Goal: Transaction & Acquisition: Purchase product/service

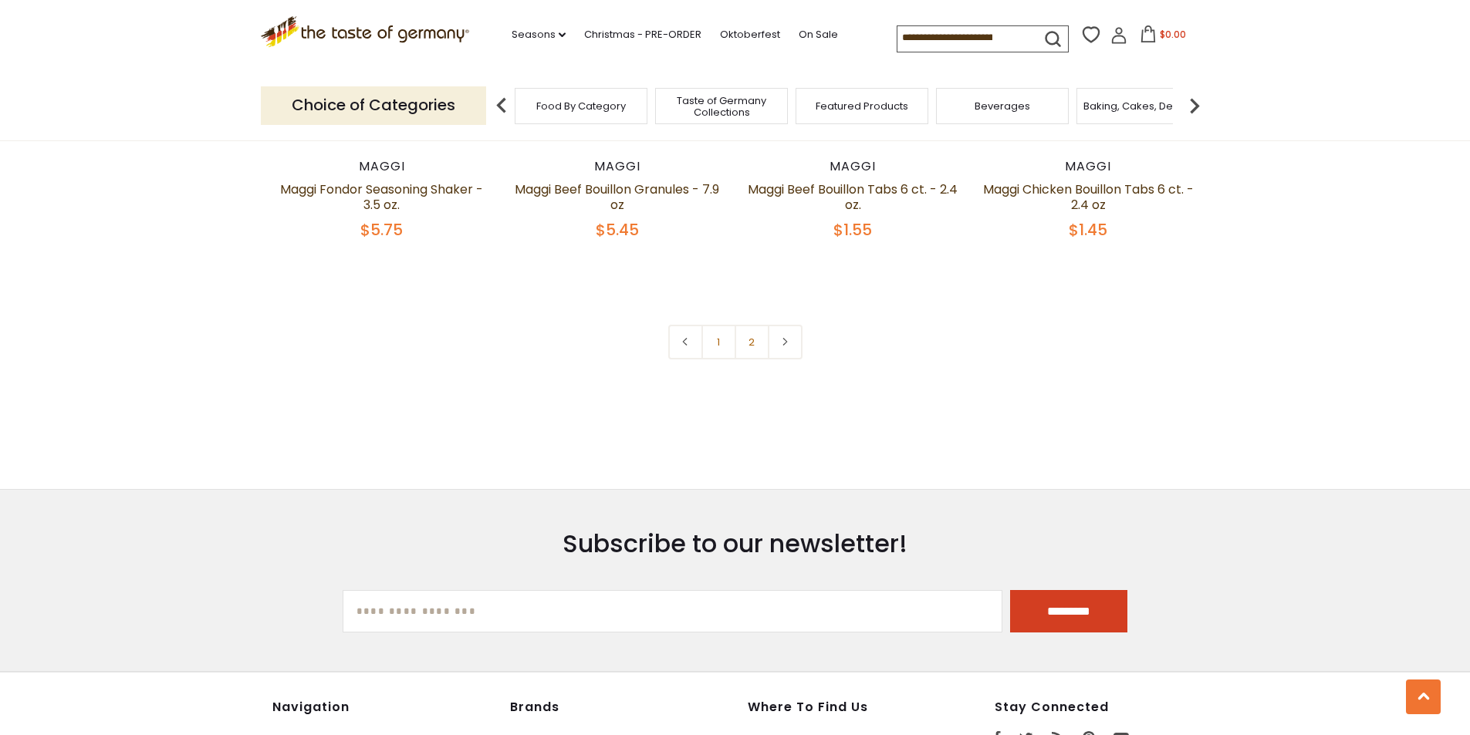
scroll to position [3241, 0]
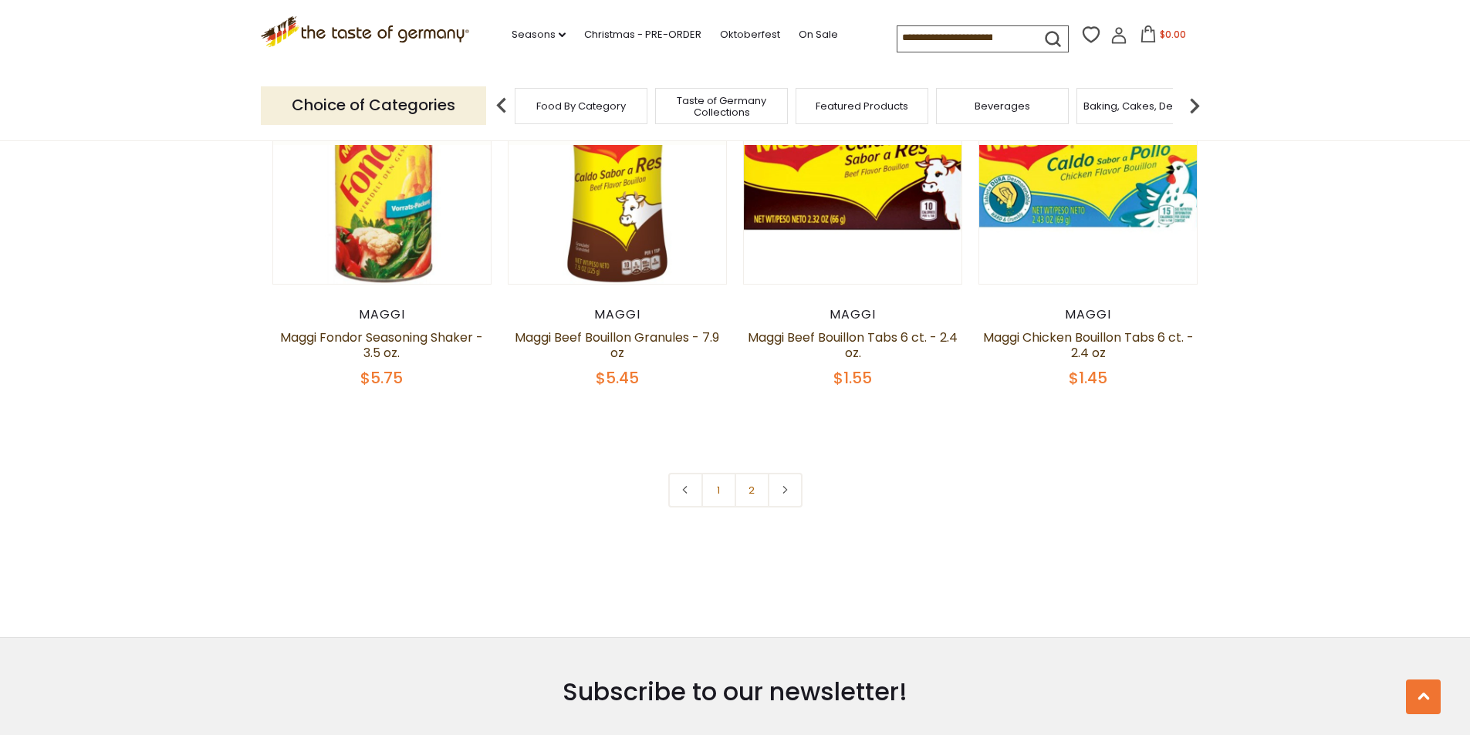
click at [714, 473] on link "1" at bounding box center [718, 490] width 35 height 35
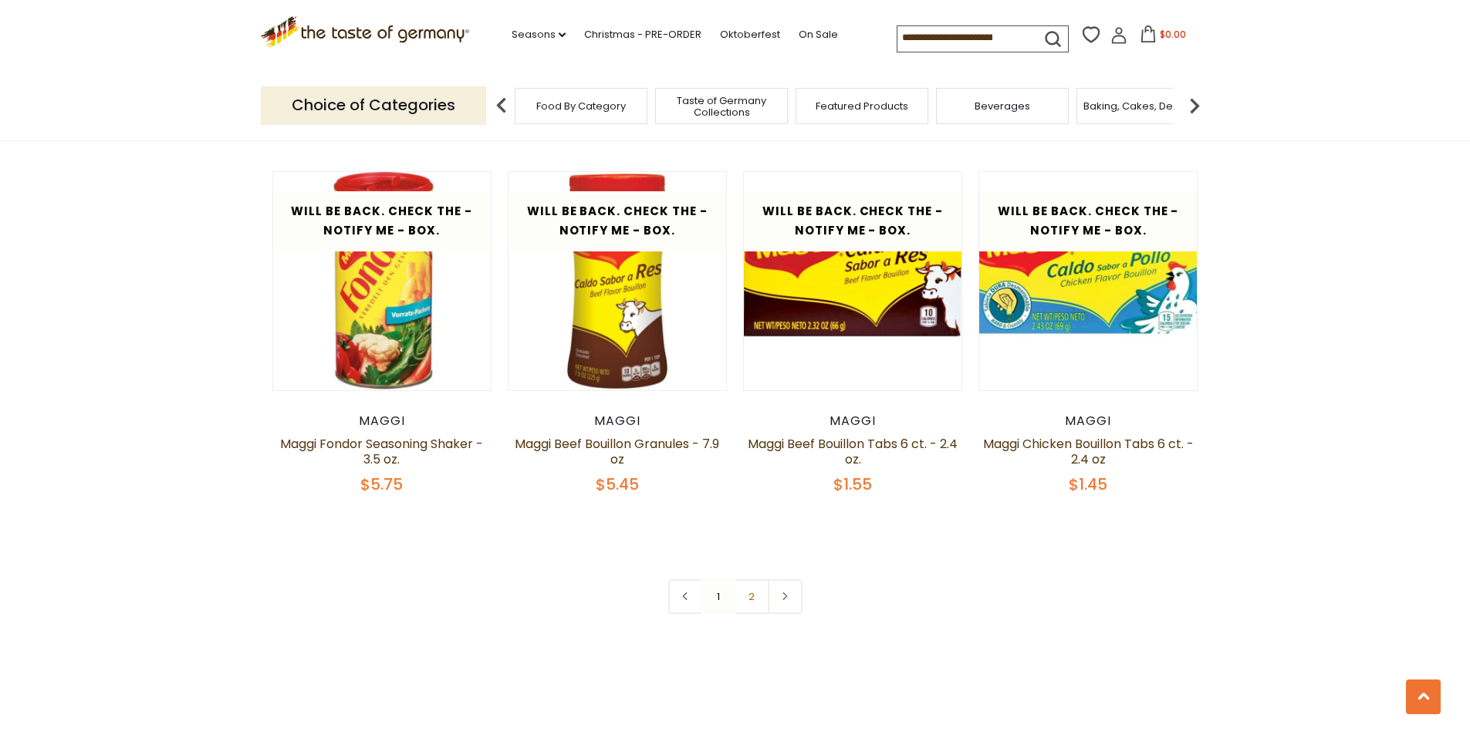
scroll to position [3212, 0]
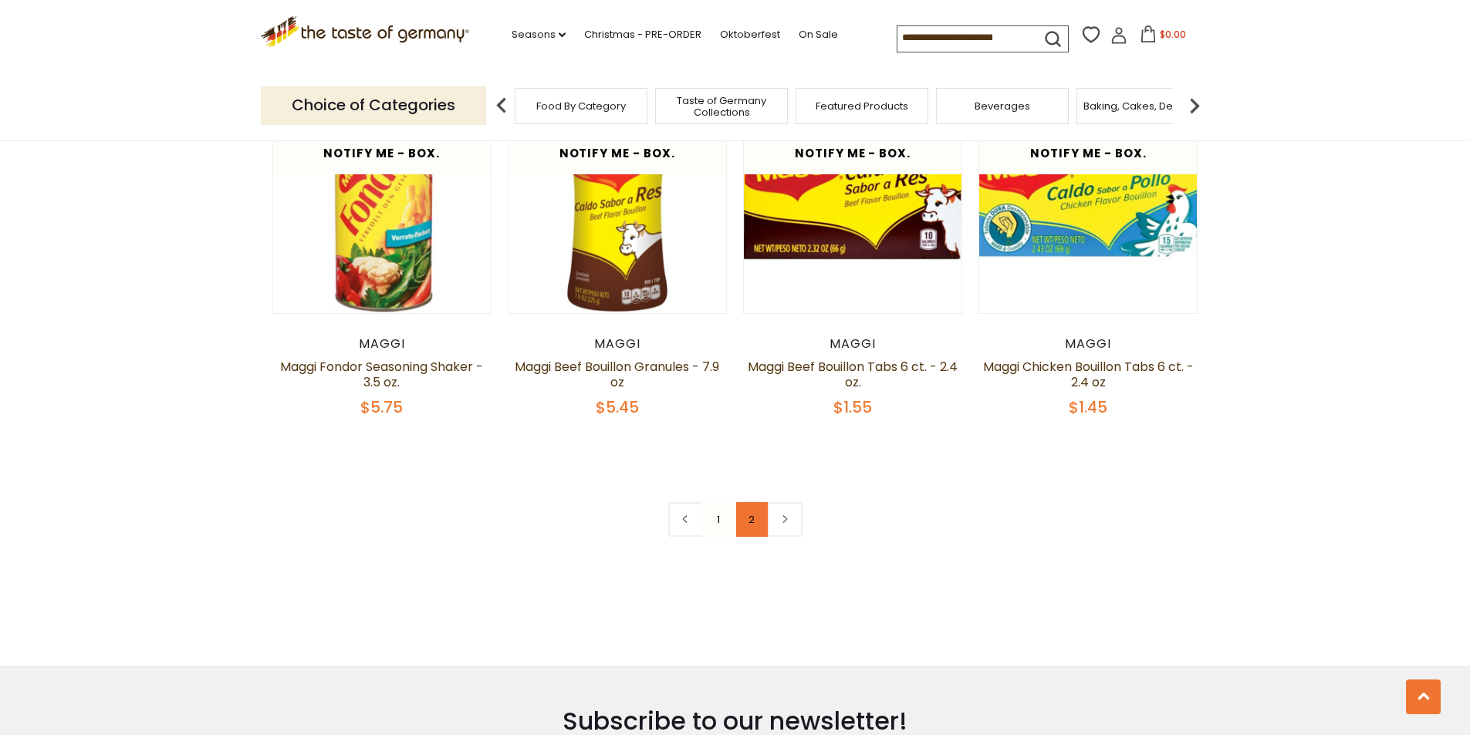
click at [753, 502] on link "2" at bounding box center [752, 519] width 35 height 35
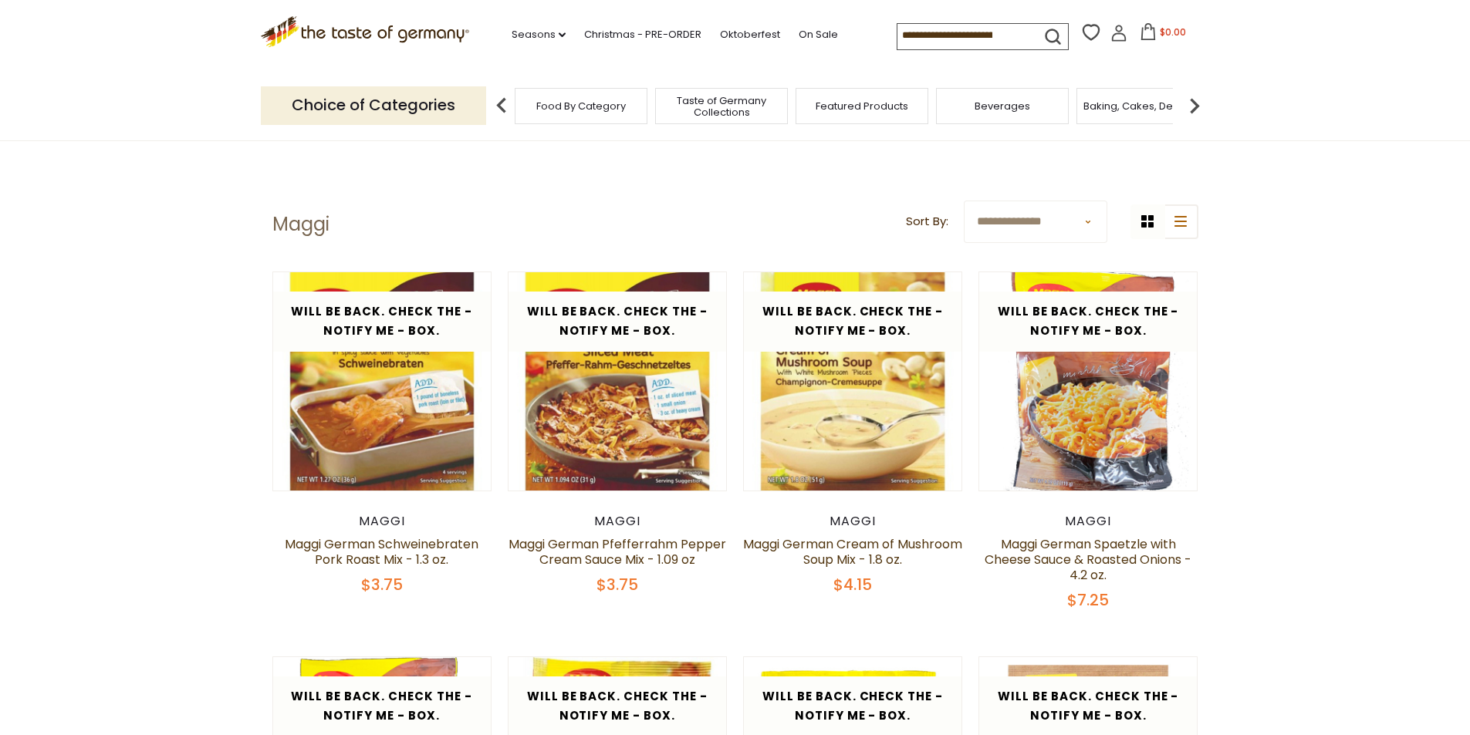
scroll to position [0, 0]
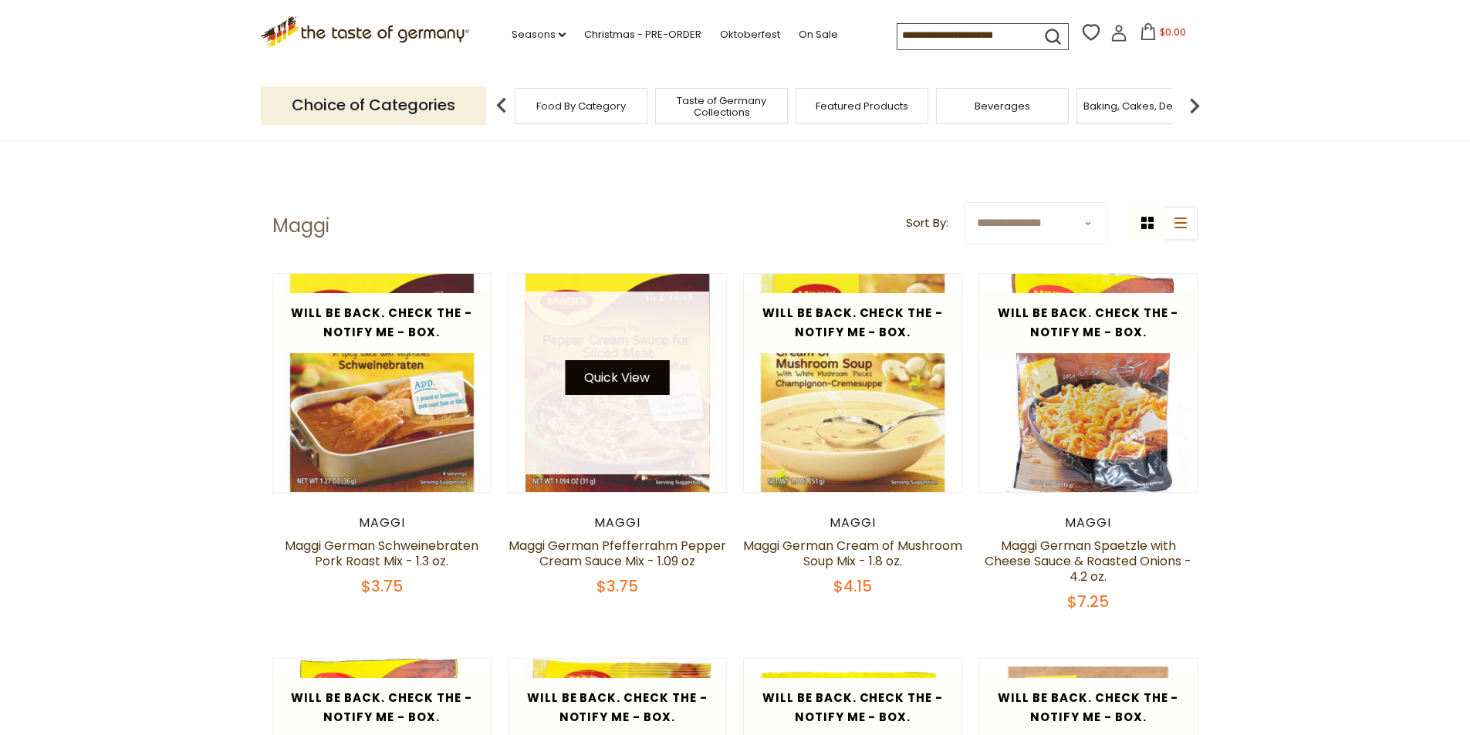
click at [627, 382] on button "Quick View" at bounding box center [617, 377] width 104 height 35
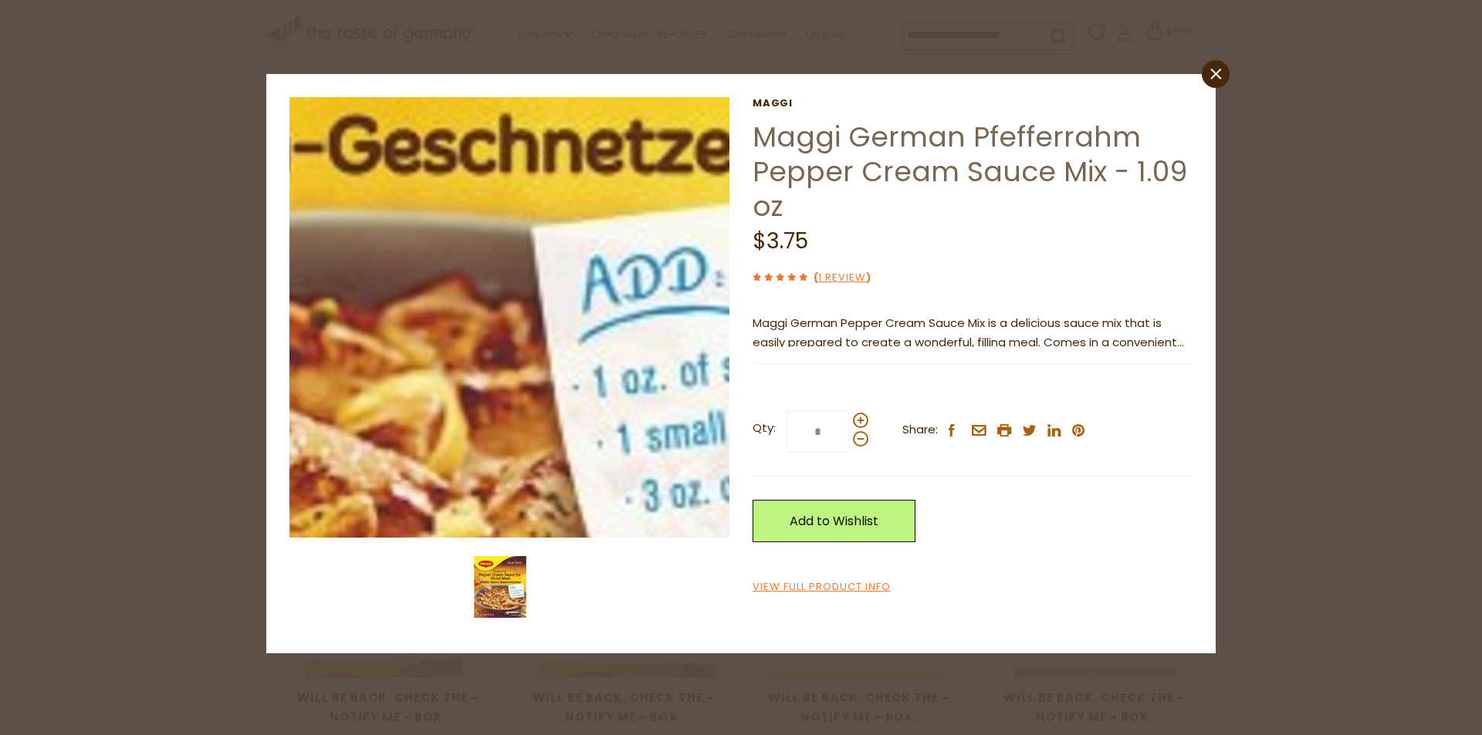
click at [580, 337] on img at bounding box center [509, 317] width 441 height 441
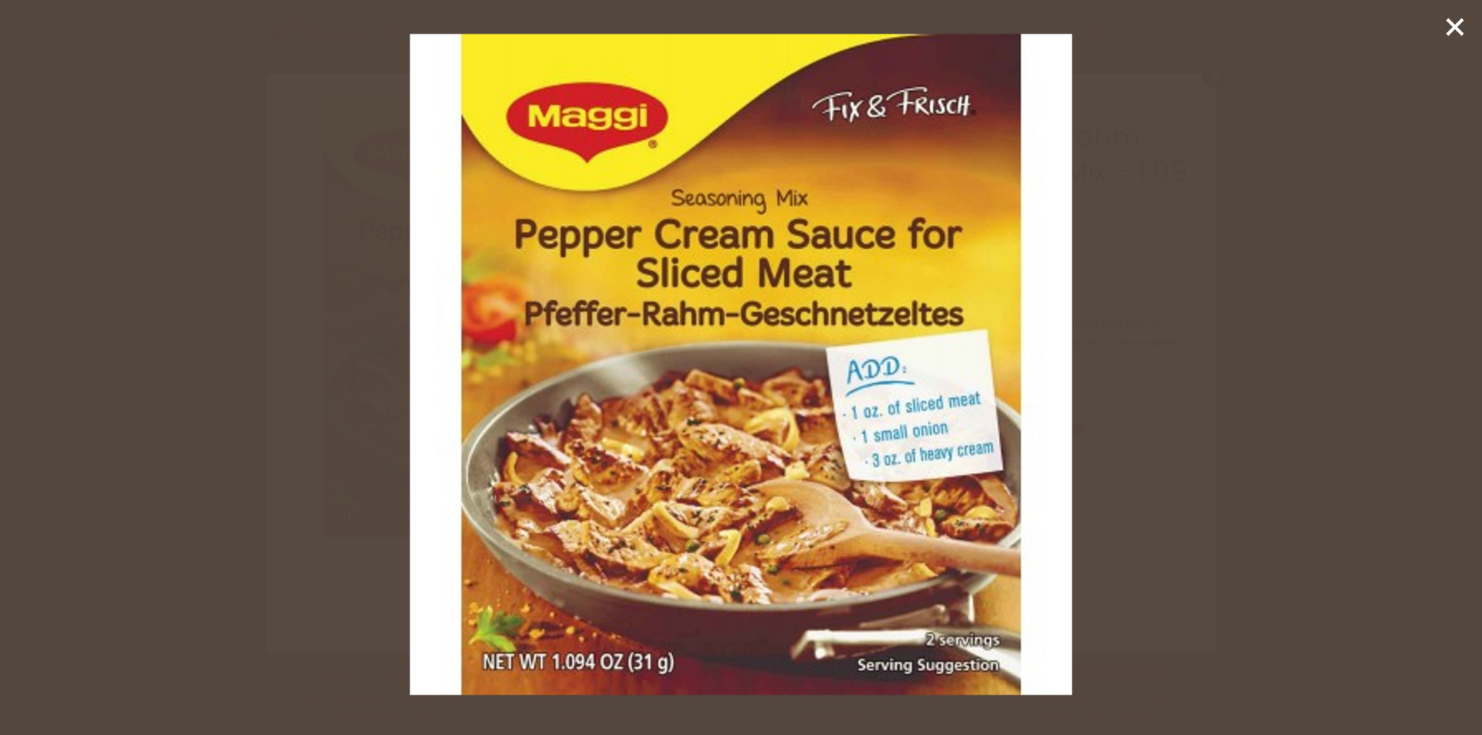
click at [761, 448] on img at bounding box center [741, 365] width 662 height 662
click at [1453, 25] on line at bounding box center [1454, 26] width 15 height 15
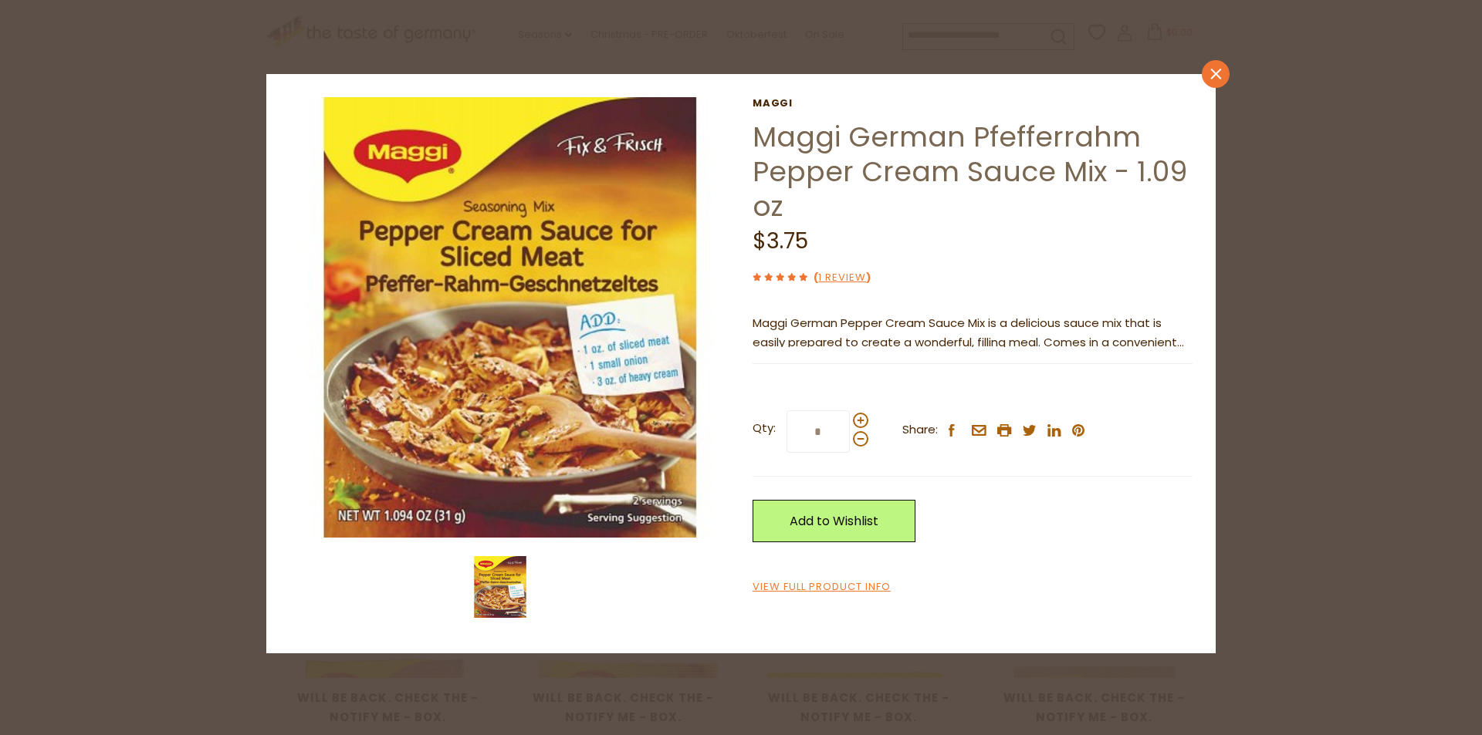
click at [1211, 73] on icon "close" at bounding box center [1216, 75] width 12 height 12
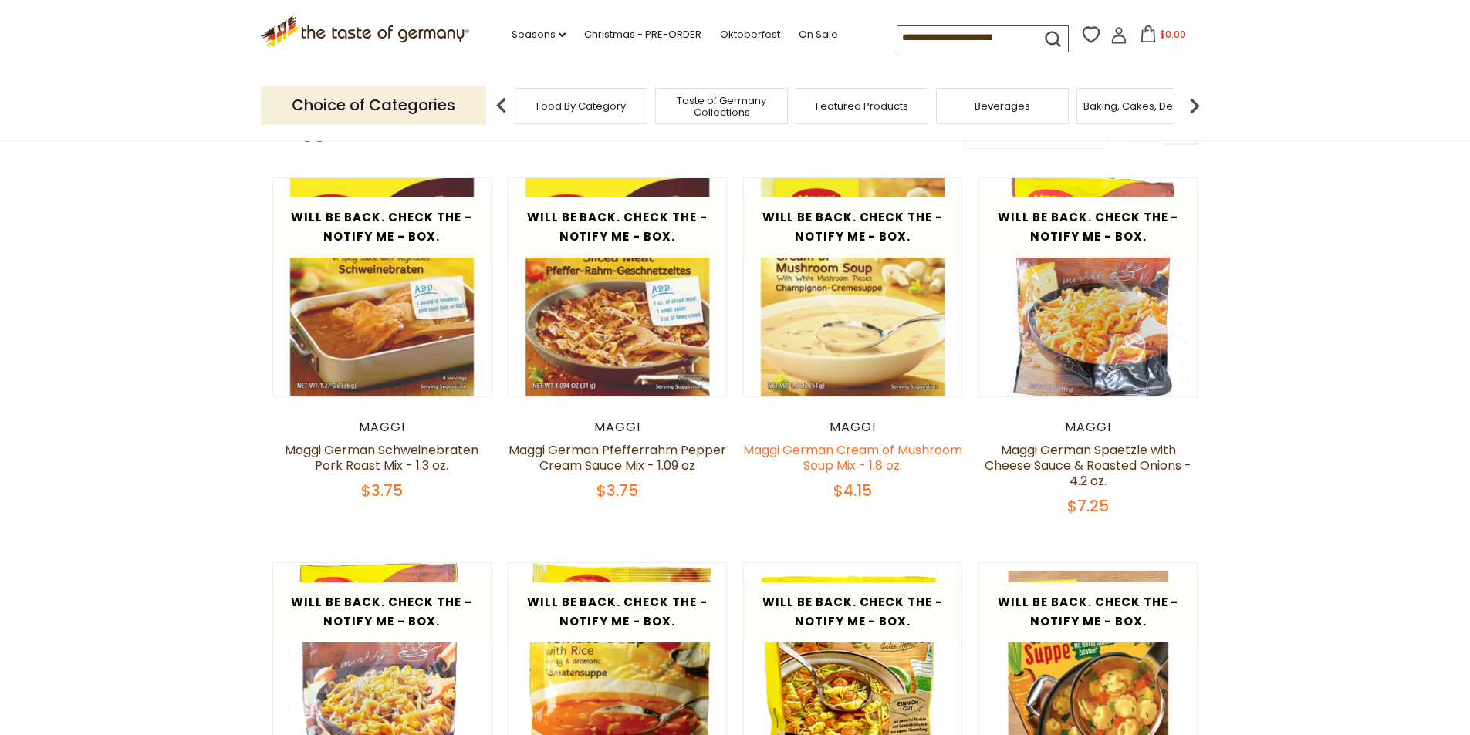
scroll to position [77, 0]
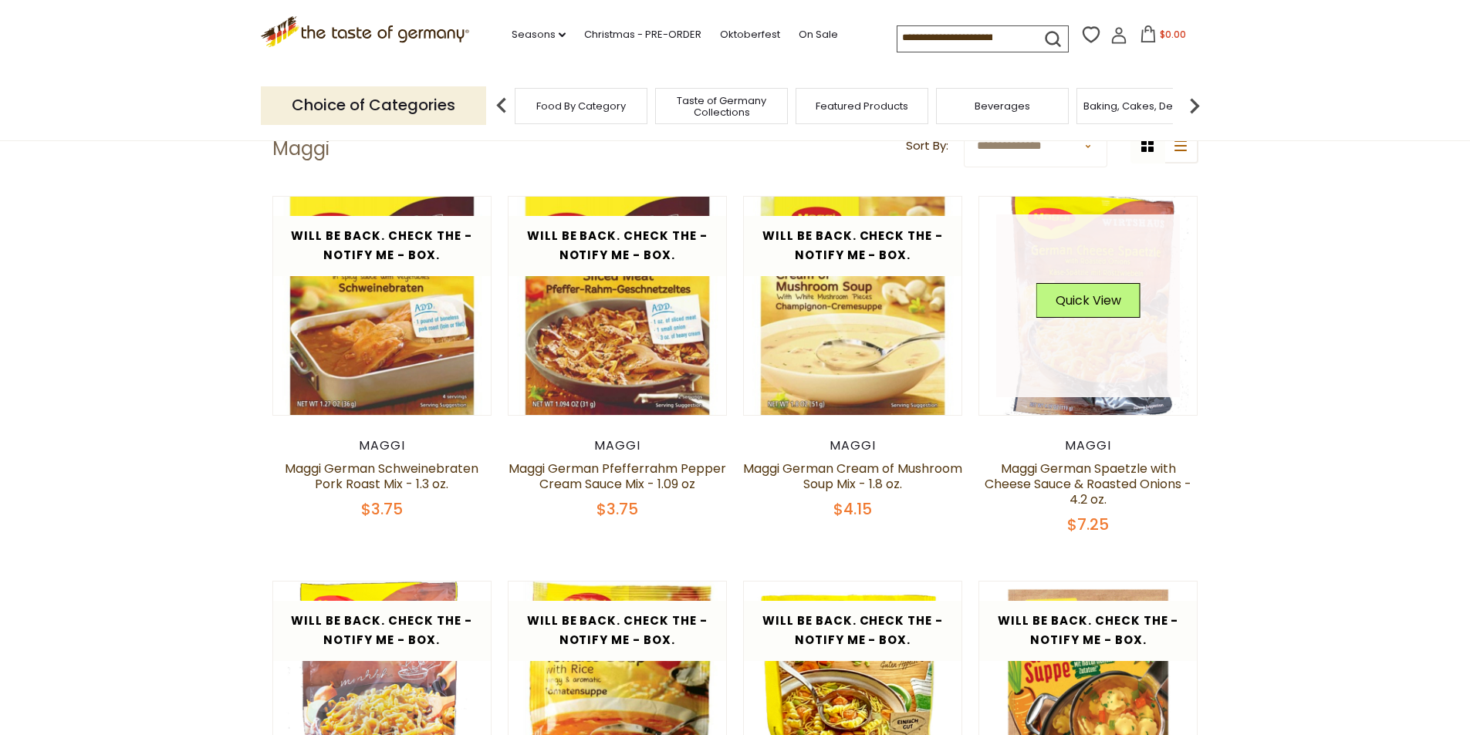
click at [1108, 322] on div "Quick View" at bounding box center [1088, 306] width 104 height 46
click at [1090, 292] on button "Quick View" at bounding box center [1088, 300] width 104 height 35
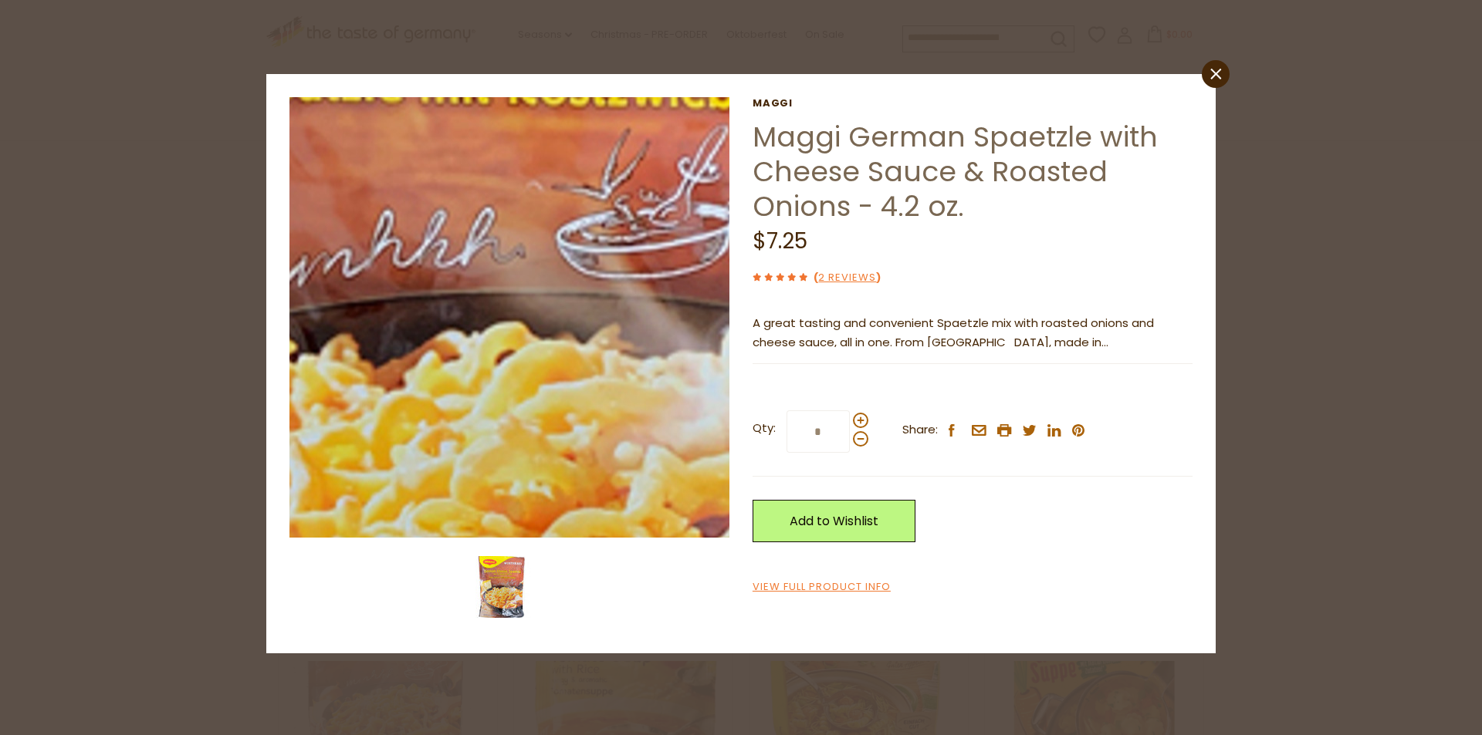
click at [552, 315] on img at bounding box center [509, 317] width 441 height 441
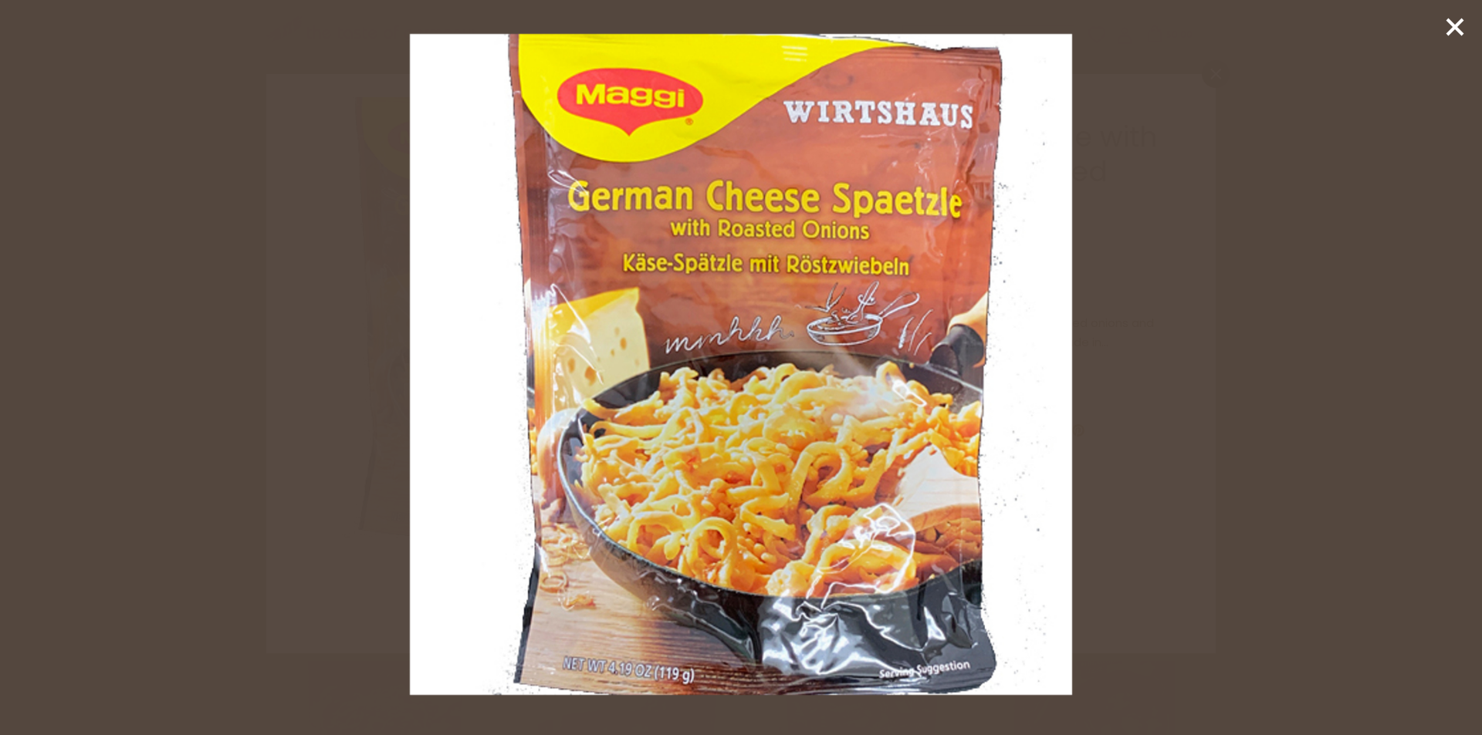
click at [1225, 309] on div at bounding box center [741, 367] width 1482 height 735
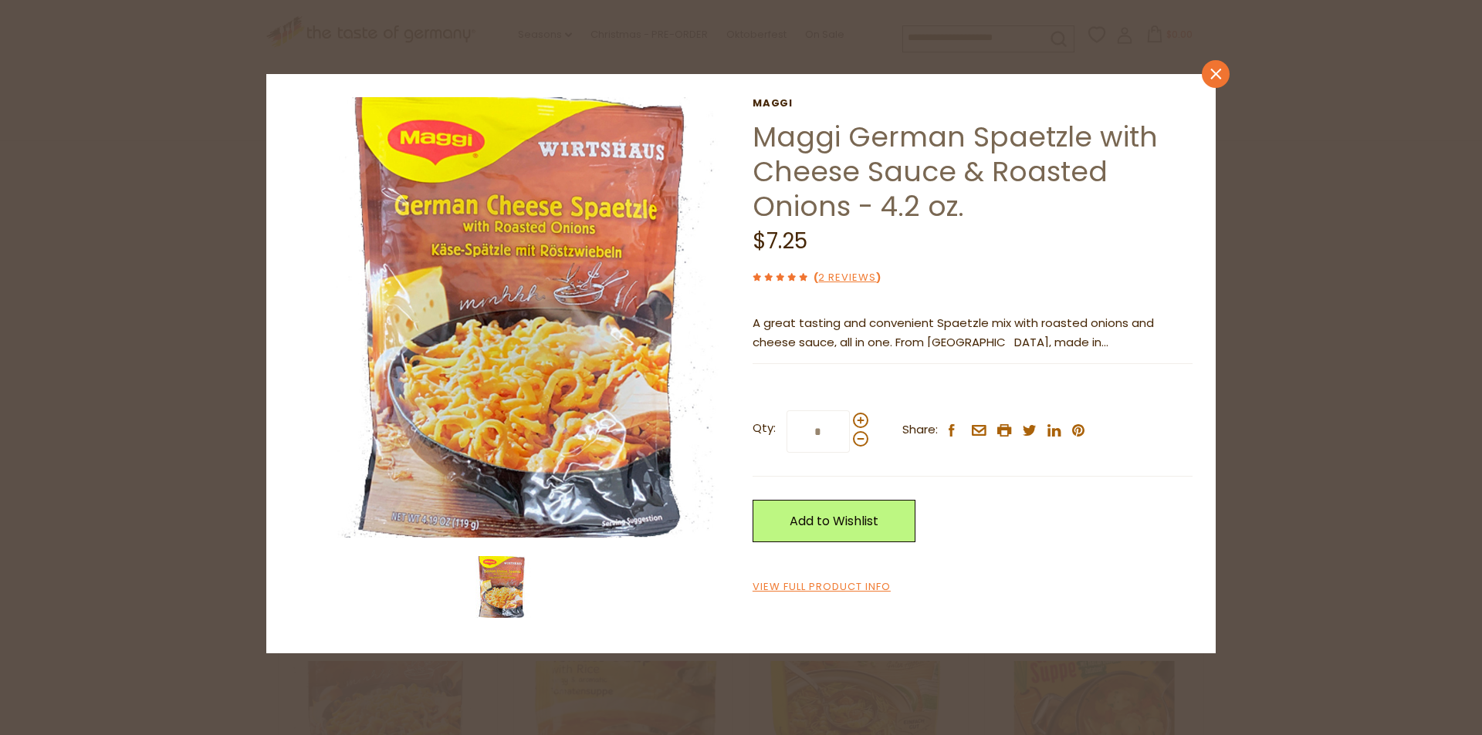
click at [1215, 73] on icon at bounding box center [1215, 74] width 11 height 11
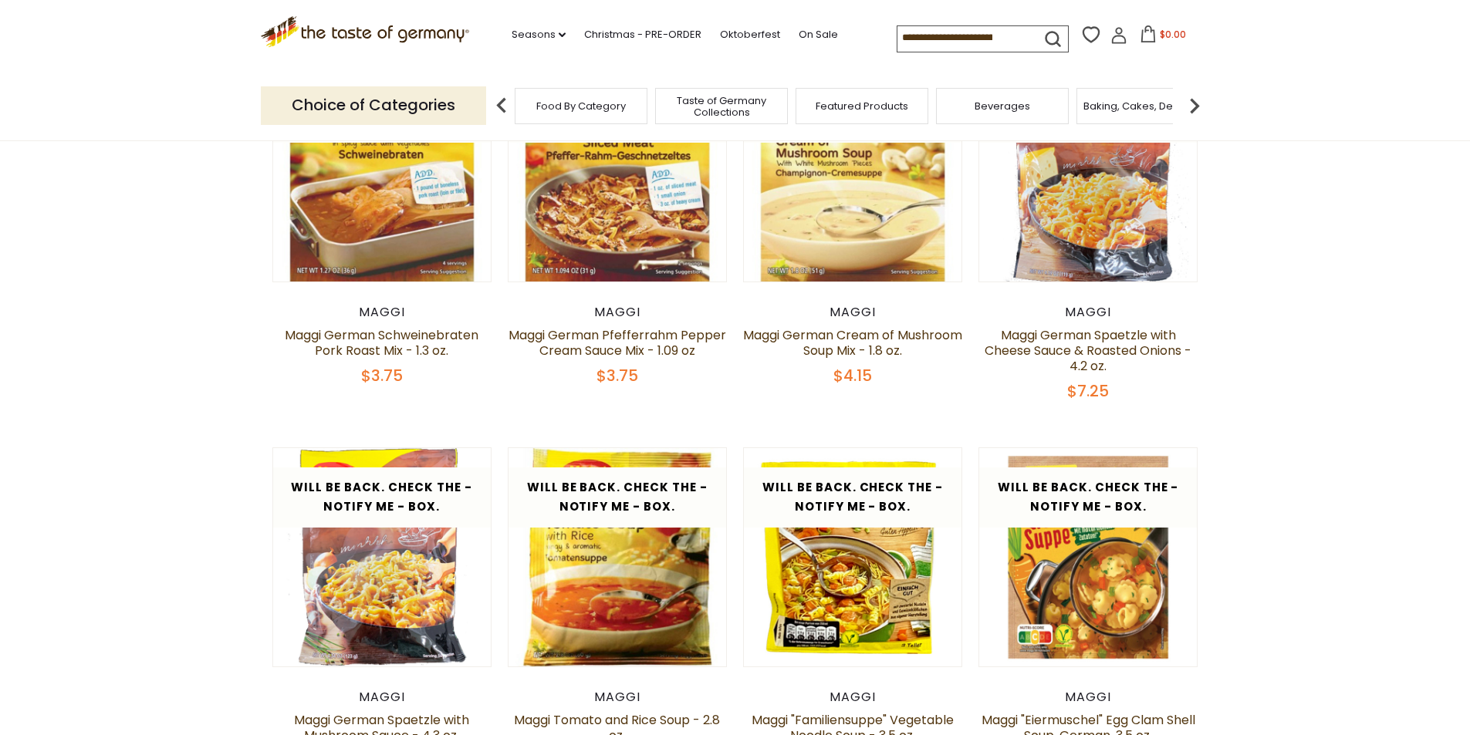
scroll to position [463, 0]
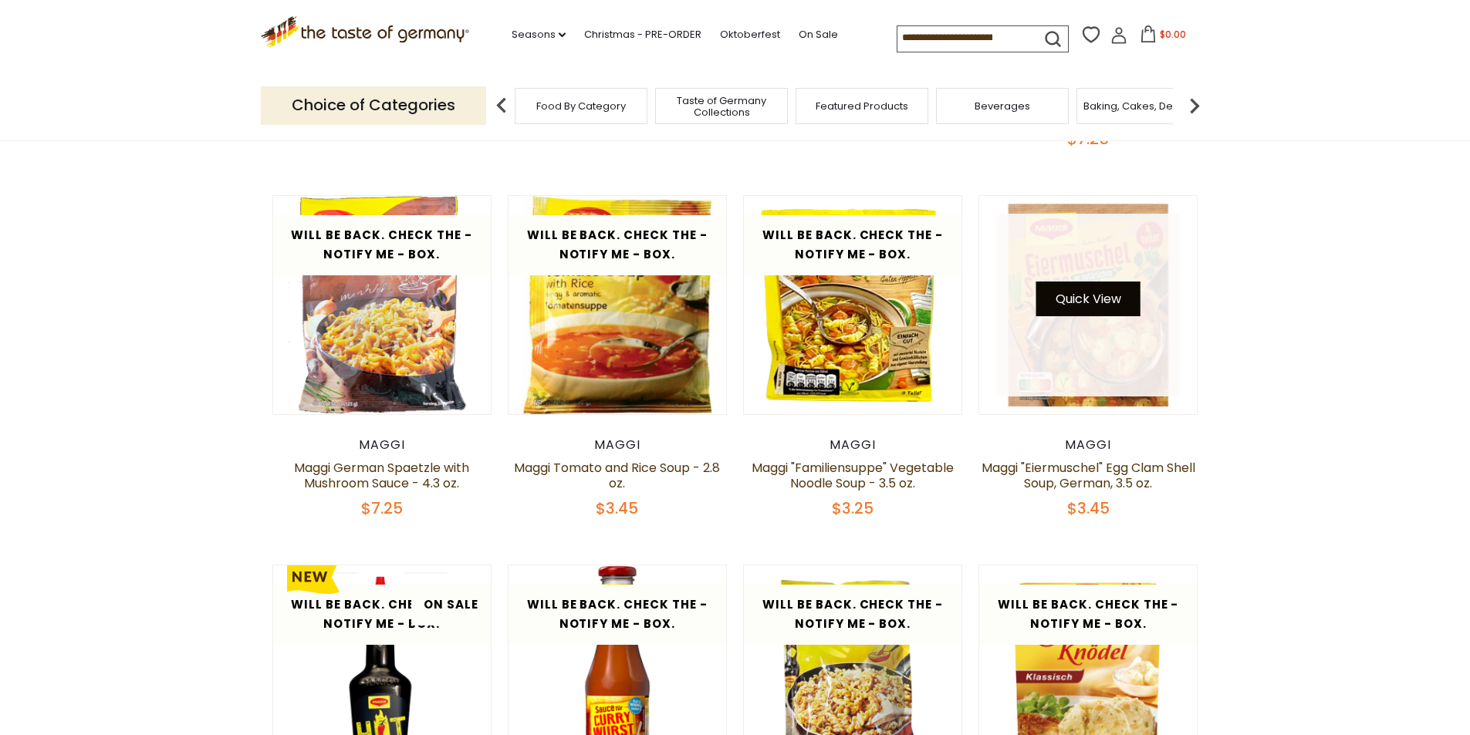
click at [1098, 289] on button "Quick View" at bounding box center [1088, 299] width 104 height 35
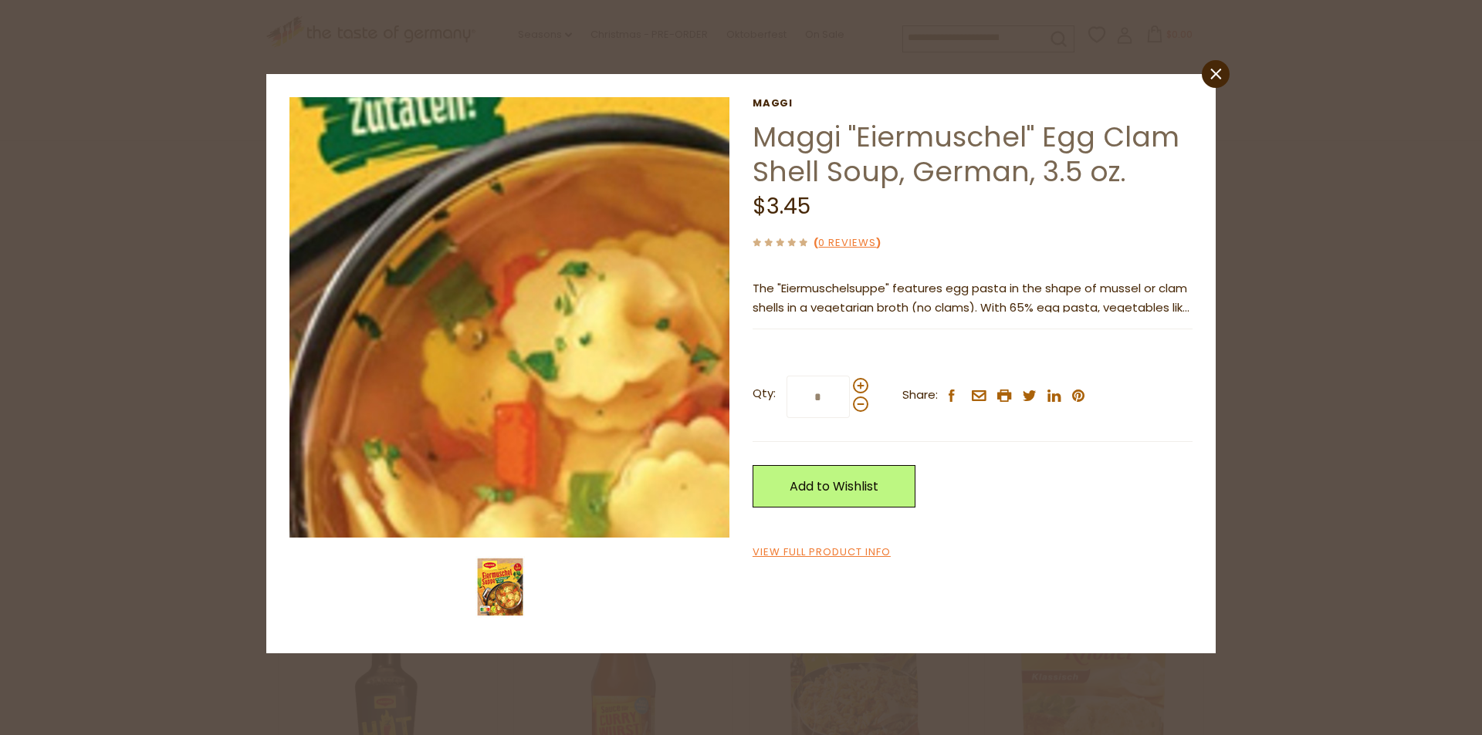
click at [546, 340] on img at bounding box center [509, 317] width 441 height 441
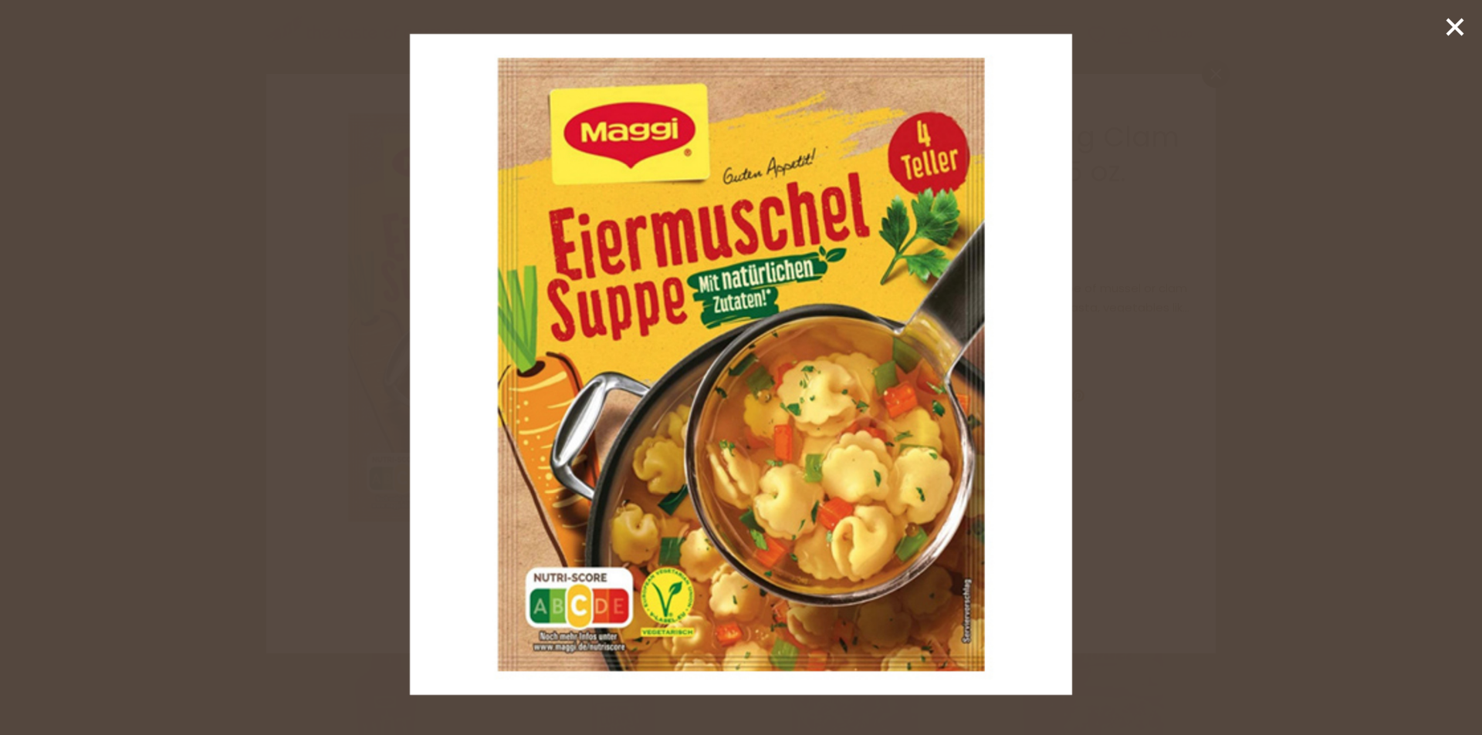
click at [1361, 215] on div at bounding box center [741, 367] width 1482 height 735
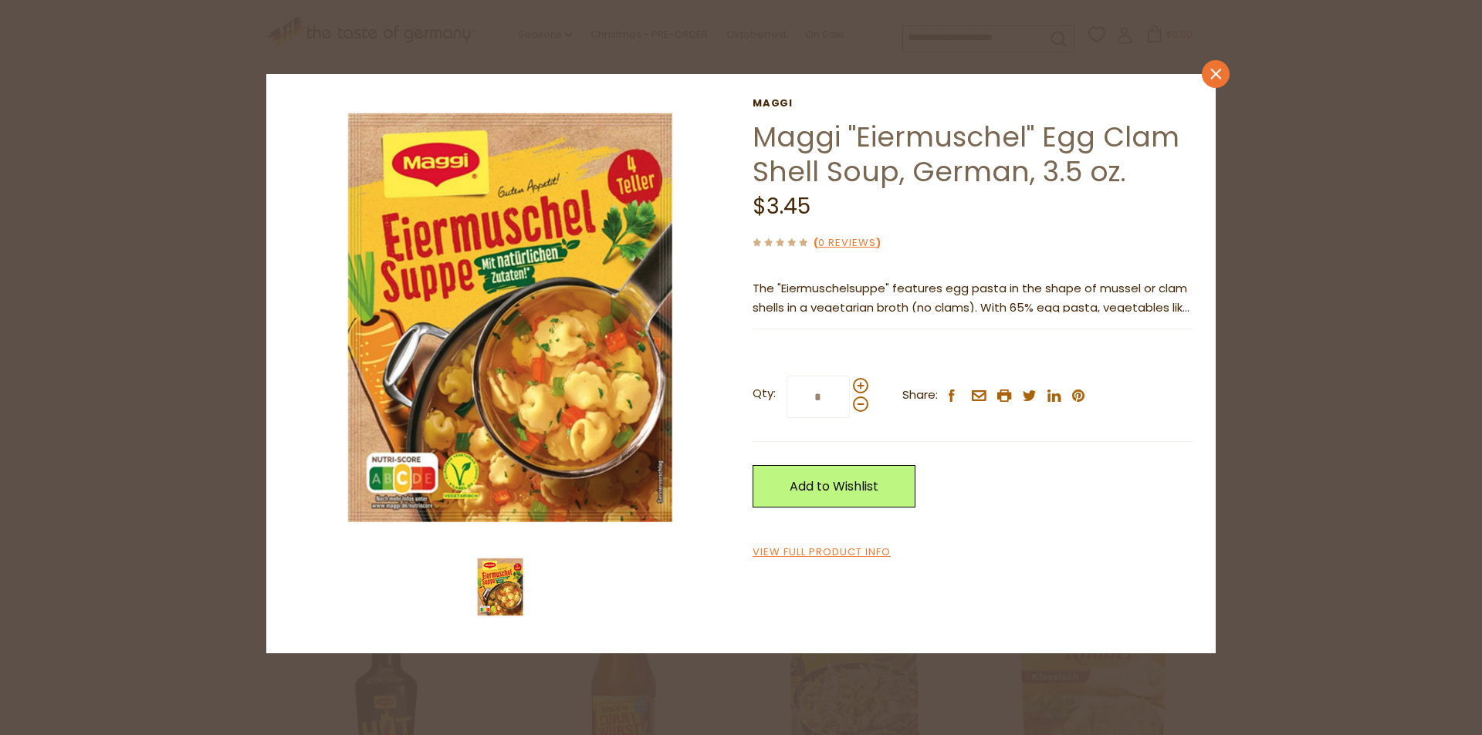
click at [1214, 73] on icon "close" at bounding box center [1216, 75] width 12 height 12
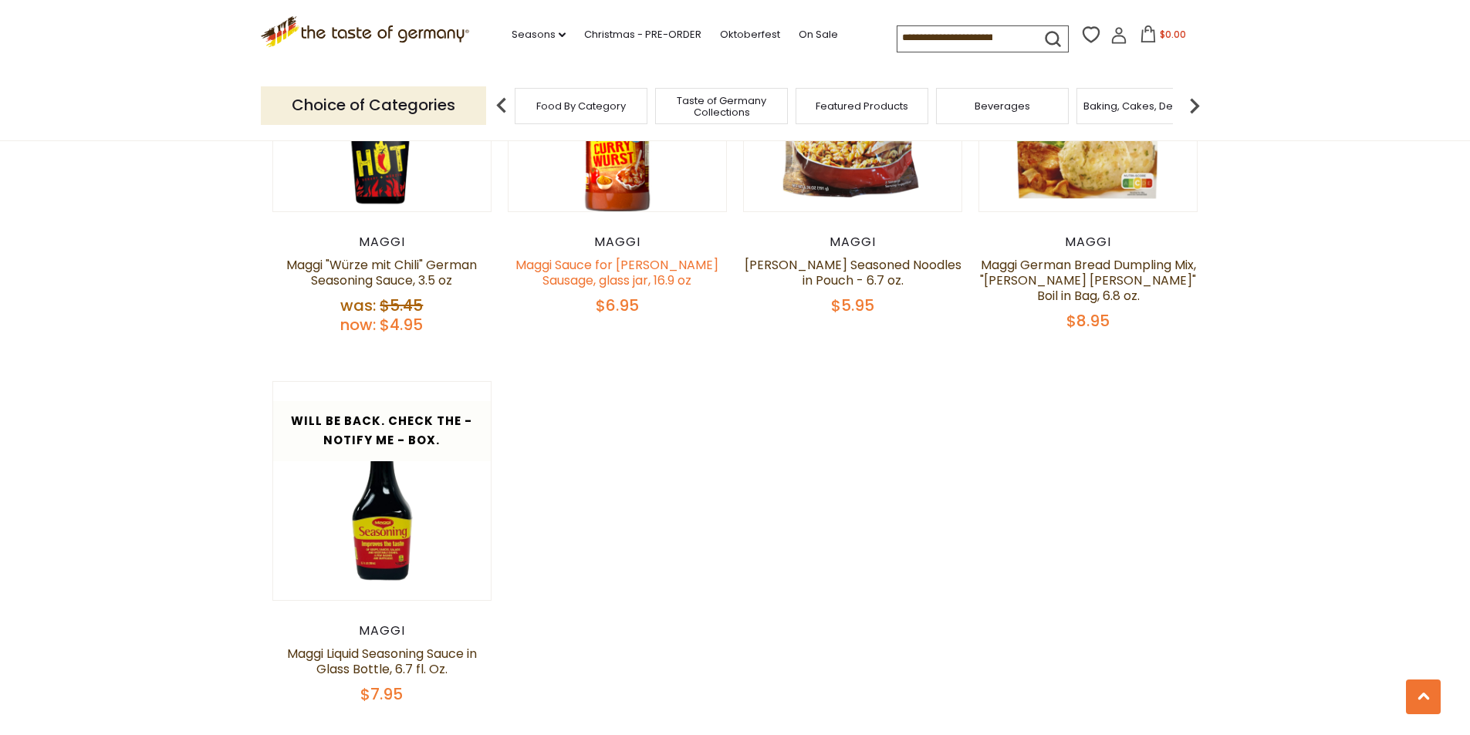
scroll to position [1157, 0]
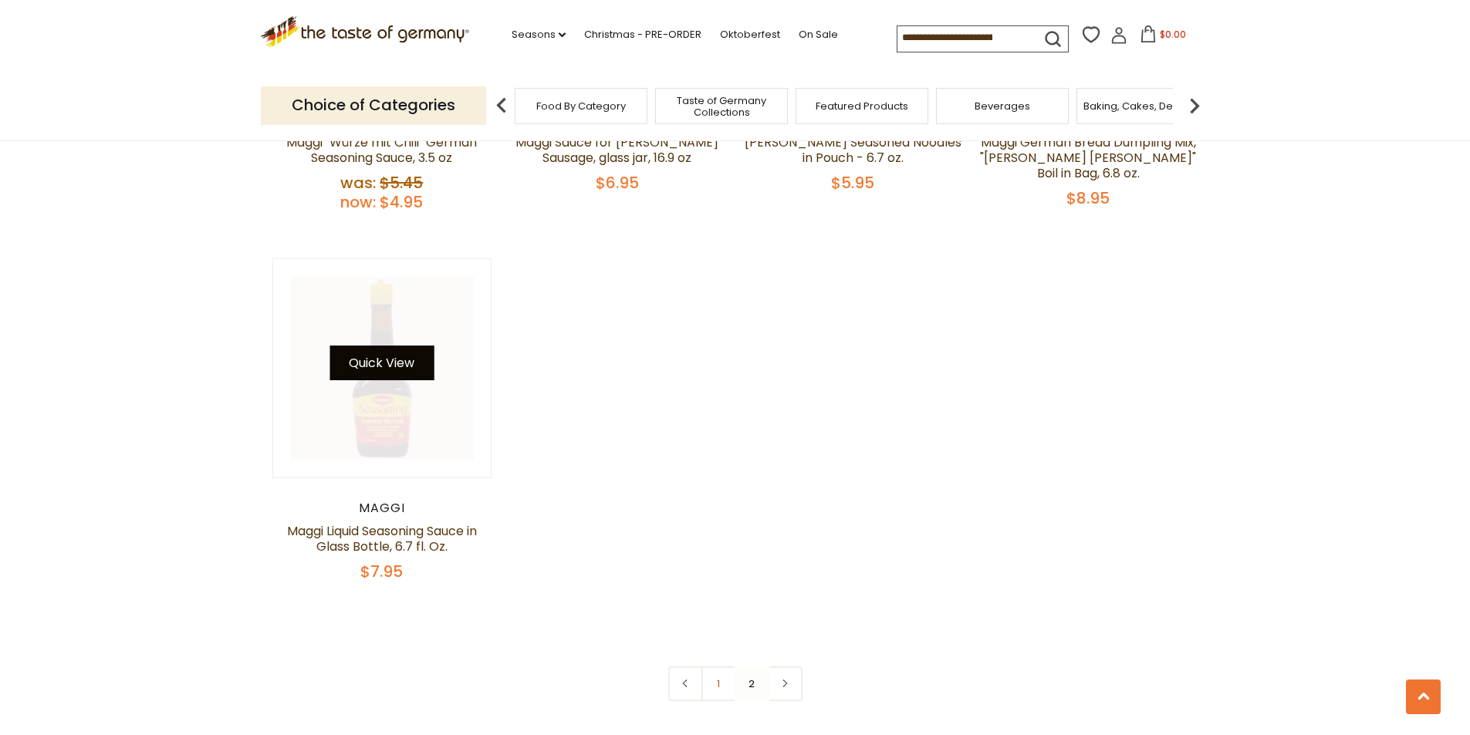
click at [387, 367] on button "Quick View" at bounding box center [381, 363] width 104 height 35
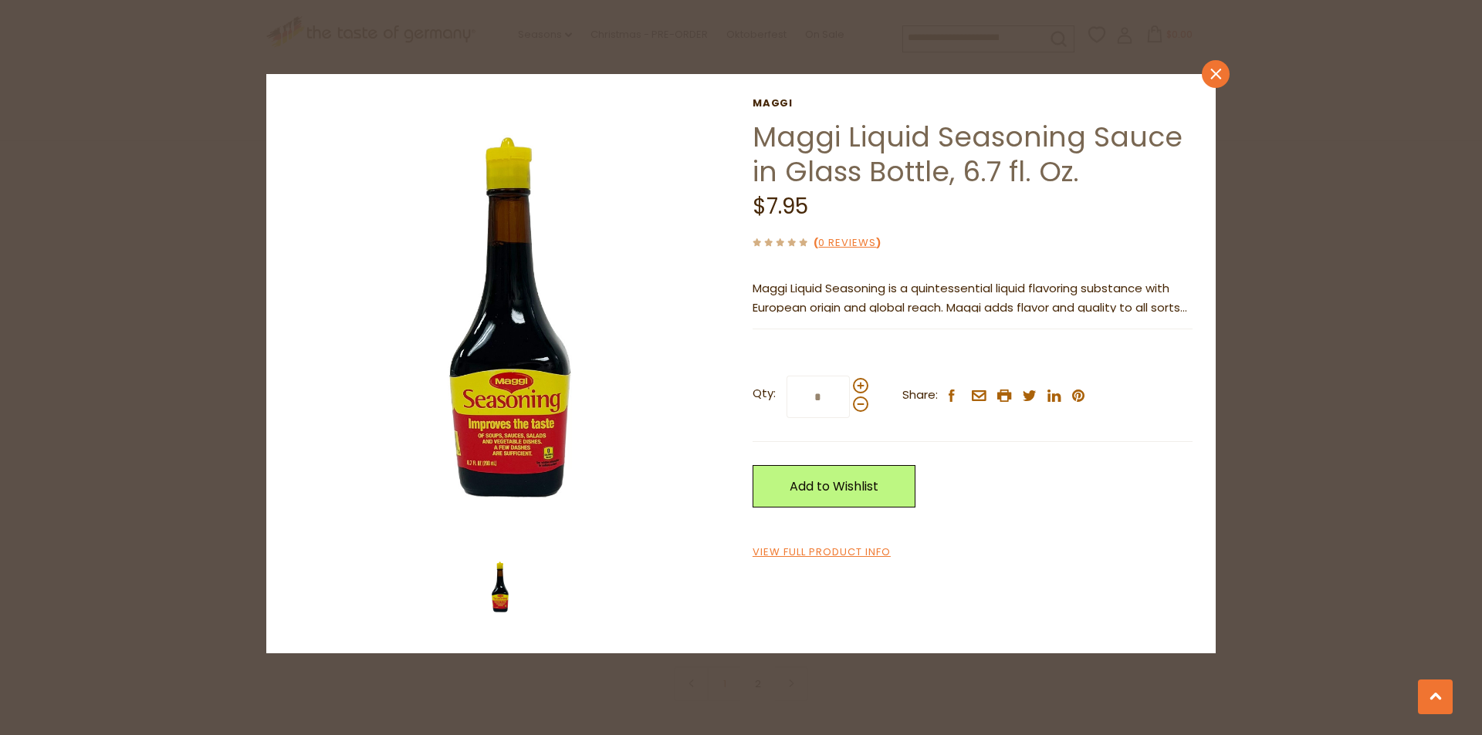
click at [1219, 78] on icon at bounding box center [1215, 74] width 11 height 11
